Goal: Information Seeking & Learning: Learn about a topic

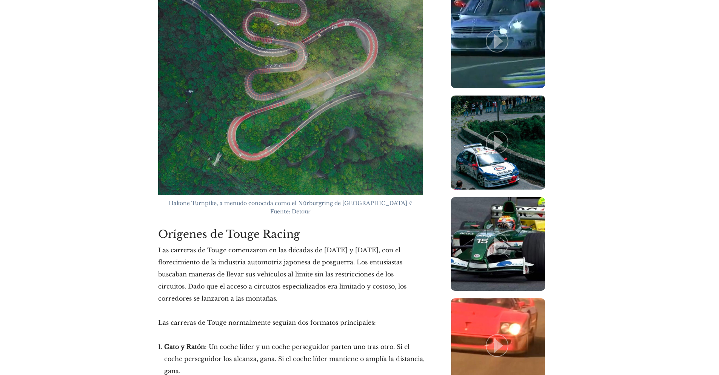
scroll to position [754, 0]
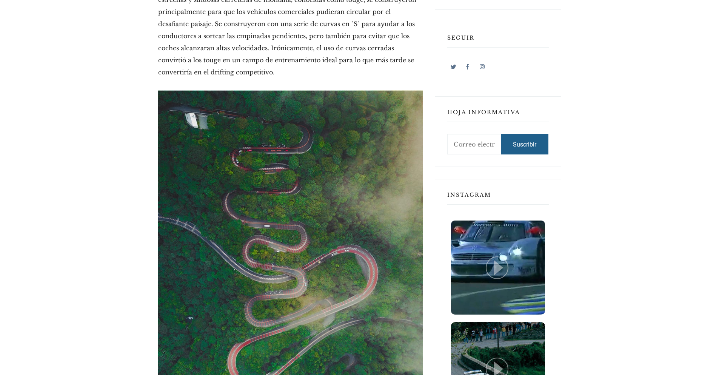
scroll to position [792, 0]
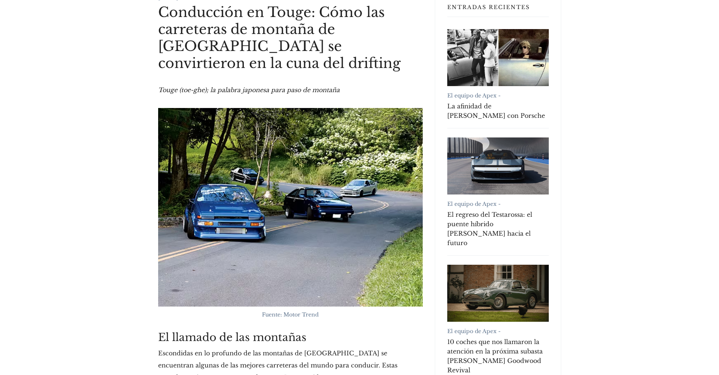
scroll to position [151, 0]
